Goal: Task Accomplishment & Management: Use online tool/utility

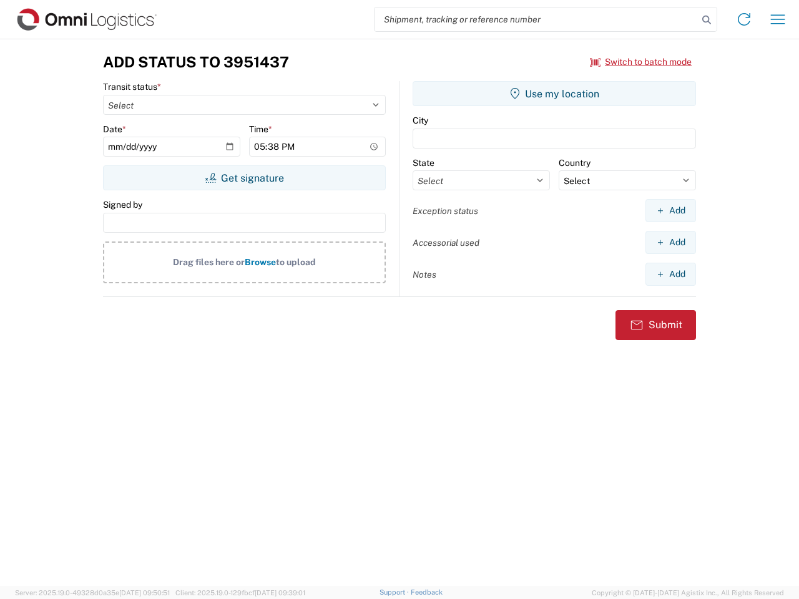
click at [536, 19] on input "search" at bounding box center [535, 19] width 323 height 24
click at [706, 20] on icon at bounding box center [706, 19] width 17 height 17
click at [744, 19] on icon at bounding box center [744, 19] width 20 height 20
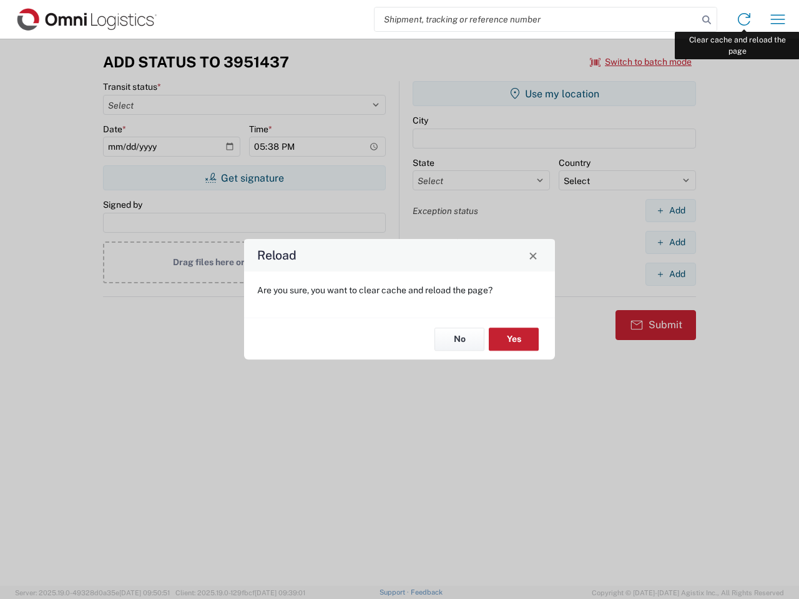
click at [778, 19] on div "Reload Are you sure, you want to clear cache and reload the page? No Yes" at bounding box center [399, 299] width 799 height 599
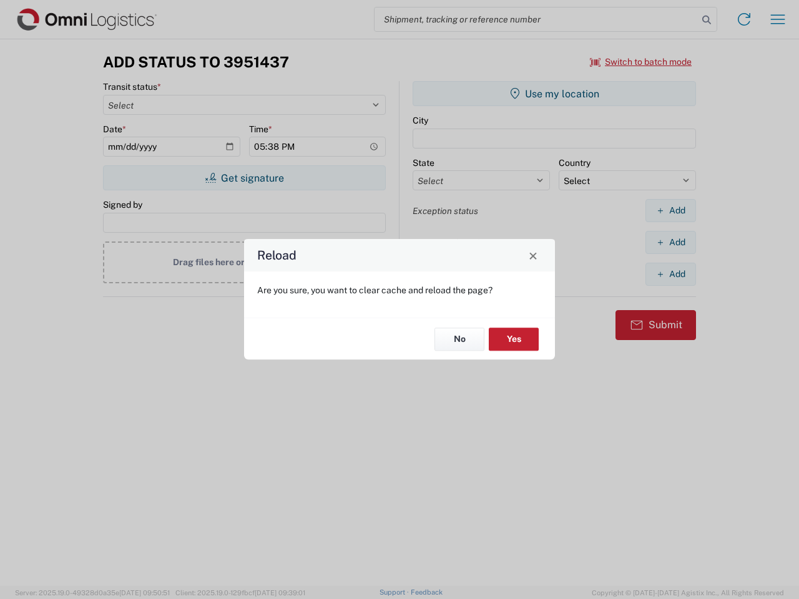
click at [641, 62] on div "Reload Are you sure, you want to clear cache and reload the page? No Yes" at bounding box center [399, 299] width 799 height 599
click at [244, 178] on div "Reload Are you sure, you want to clear cache and reload the page? No Yes" at bounding box center [399, 299] width 799 height 599
click at [554, 94] on div "Reload Are you sure, you want to clear cache and reload the page? No Yes" at bounding box center [399, 299] width 799 height 599
click at [670, 210] on div "Reload Are you sure, you want to clear cache and reload the page? No Yes" at bounding box center [399, 299] width 799 height 599
click at [670, 242] on div "Reload Are you sure, you want to clear cache and reload the page? No Yes" at bounding box center [399, 299] width 799 height 599
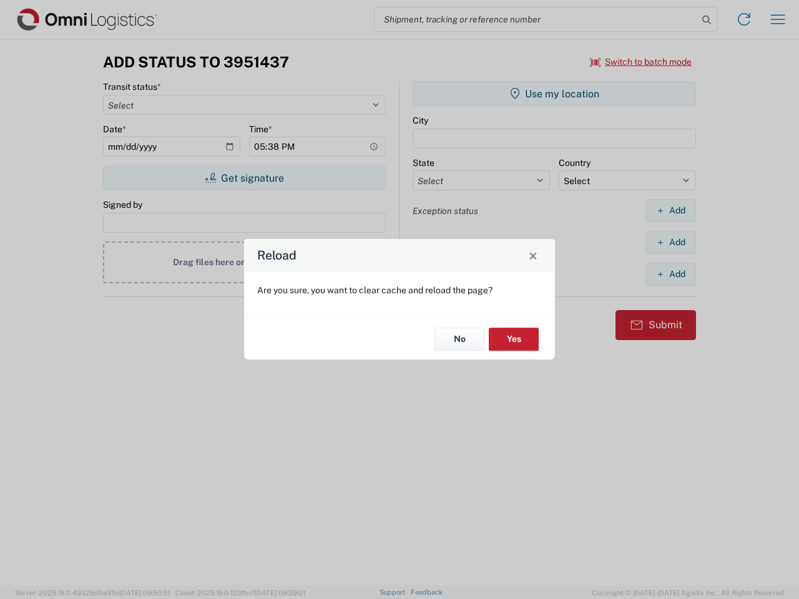
click at [670, 274] on div "Reload Are you sure, you want to clear cache and reload the page? No Yes" at bounding box center [399, 299] width 799 height 599
